Goal: Information Seeking & Learning: Learn about a topic

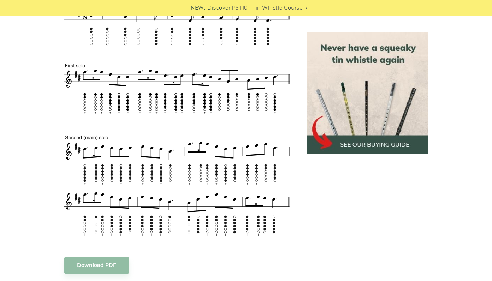
scroll to position [328, 0]
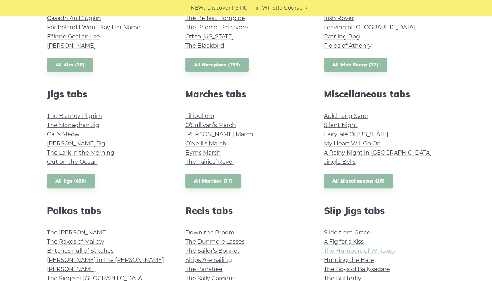
click at [365, 252] on link "The Humours of Whiskey" at bounding box center [360, 251] width 72 height 7
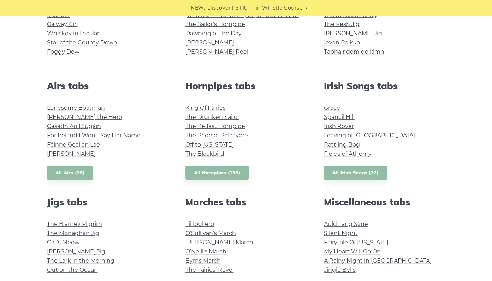
scroll to position [280, 0]
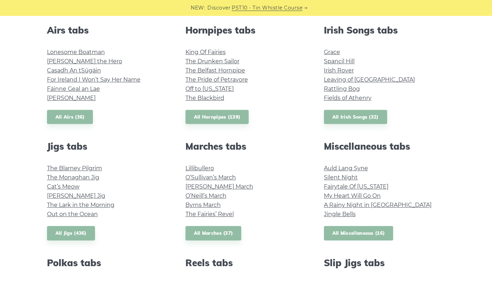
click at [352, 236] on link "All Miscellaneous (16)" at bounding box center [359, 233] width 70 height 14
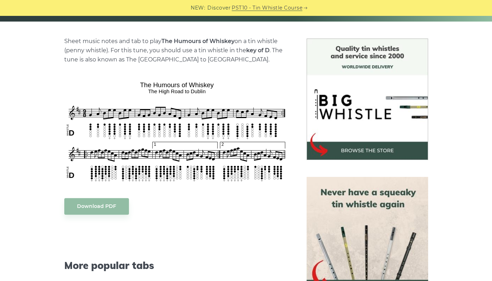
scroll to position [215, 0]
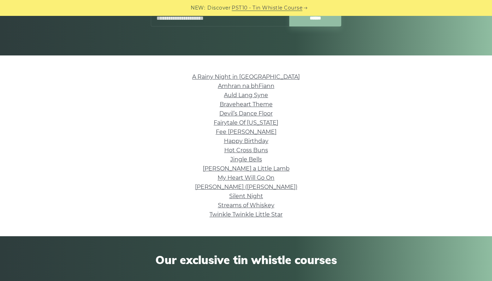
scroll to position [131, 0]
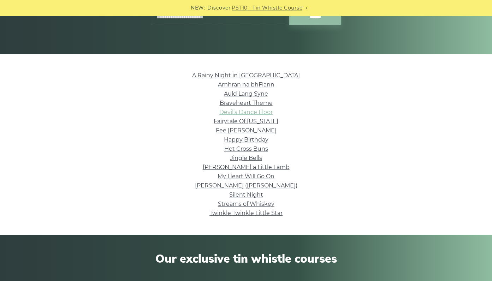
click at [251, 113] on link "Devil’s Dance Floor" at bounding box center [245, 112] width 53 height 7
click at [240, 104] on link "Braveheart Theme" at bounding box center [246, 103] width 53 height 7
click at [246, 93] on link "Auld Lang Syne" at bounding box center [246, 93] width 44 height 7
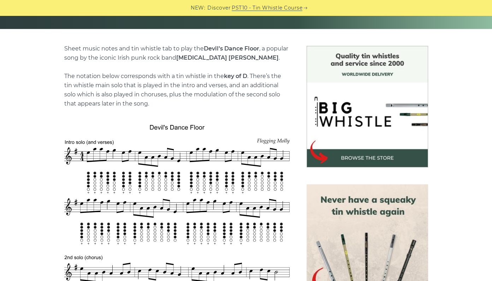
scroll to position [229, 0]
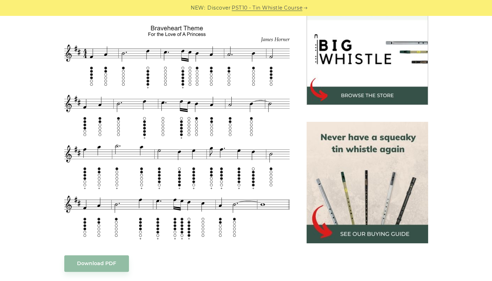
scroll to position [231, 0]
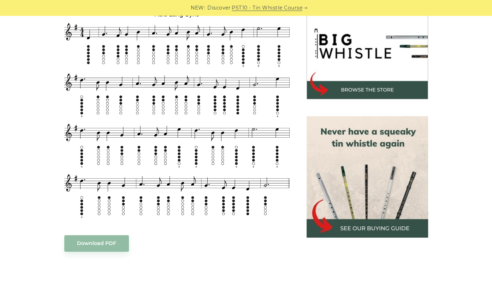
scroll to position [225, 0]
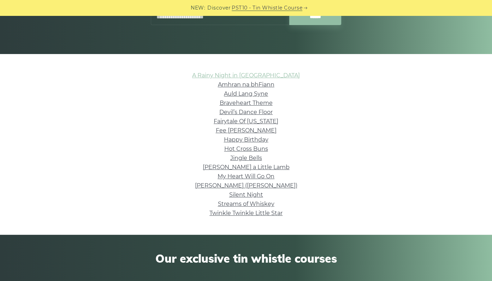
click at [256, 75] on link "A Rainy Night in [GEOGRAPHIC_DATA]" at bounding box center [246, 75] width 108 height 7
click at [248, 133] on link "Fee [PERSON_NAME]" at bounding box center [246, 130] width 61 height 7
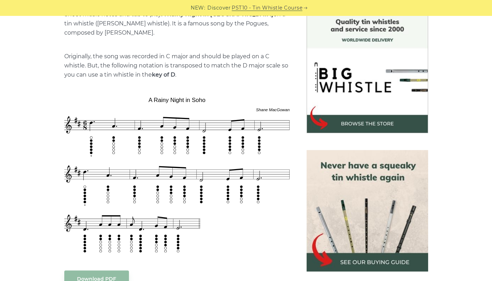
scroll to position [195, 0]
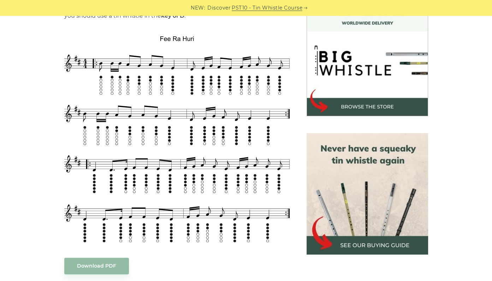
scroll to position [210, 0]
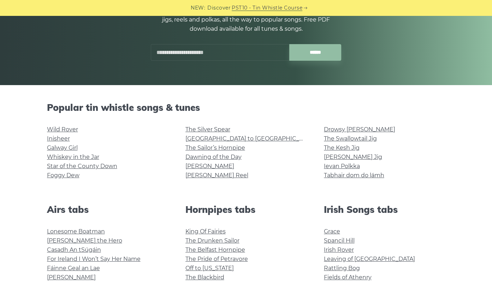
scroll to position [100, 0]
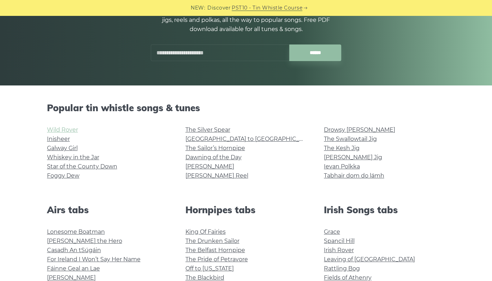
click at [58, 132] on link "Wild Rover" at bounding box center [62, 130] width 31 height 7
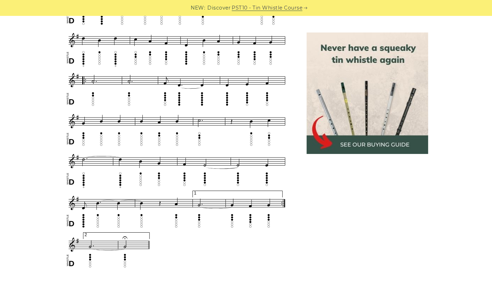
scroll to position [382, 0]
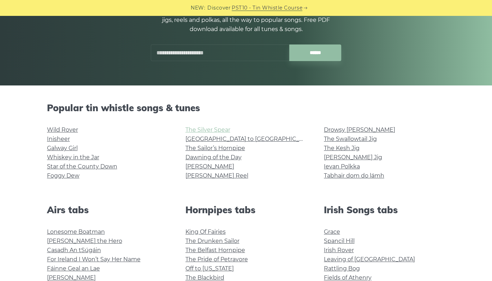
click at [211, 130] on link "The Silver Spear" at bounding box center [208, 130] width 45 height 7
click at [334, 130] on link "Drowsy [PERSON_NAME]" at bounding box center [359, 130] width 71 height 7
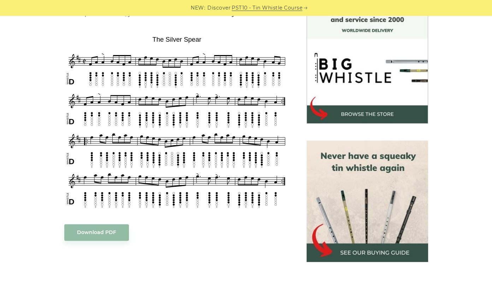
scroll to position [201, 0]
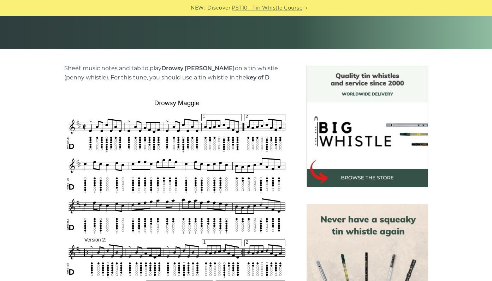
scroll to position [136, 0]
